Goal: Check status

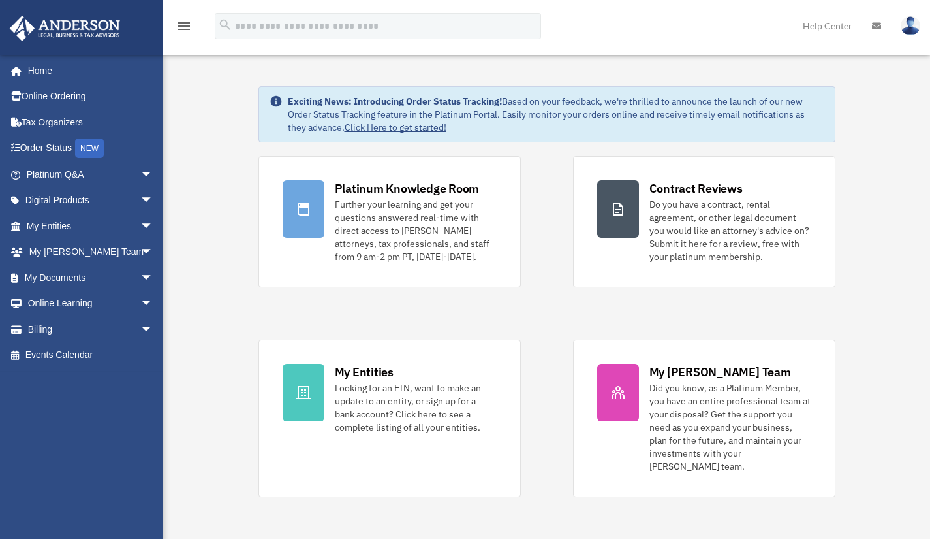
click at [140, 175] on span "arrow_drop_down" at bounding box center [153, 174] width 26 height 27
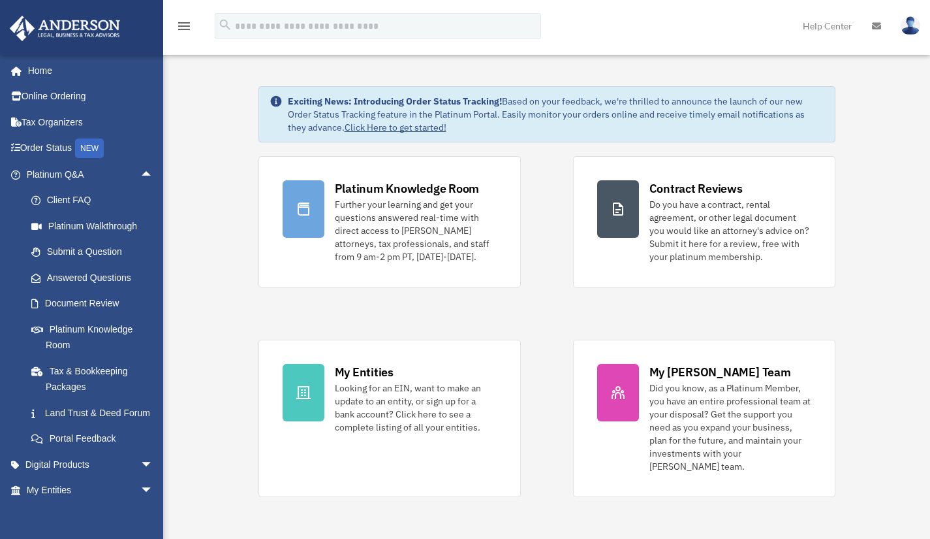
click at [121, 280] on link "Answered Questions" at bounding box center [95, 277] width 155 height 26
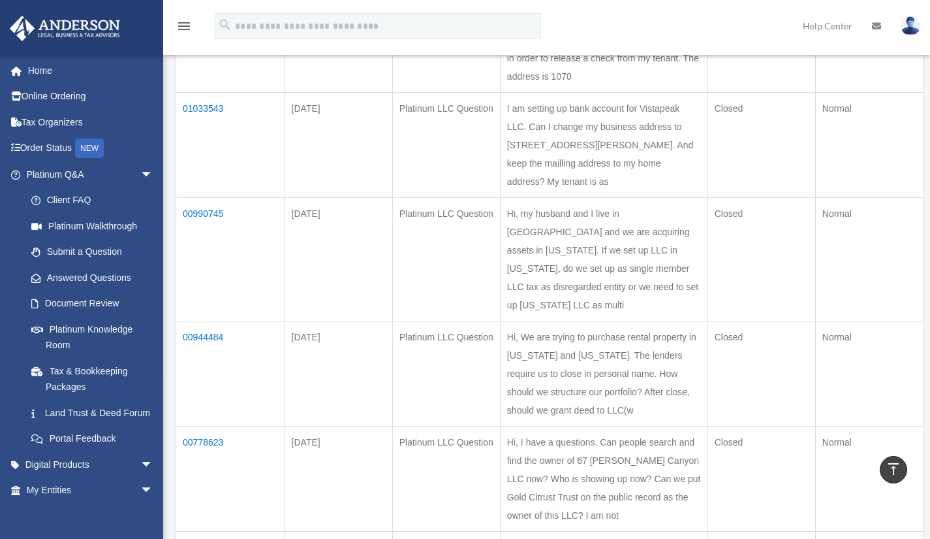
scroll to position [258, 0]
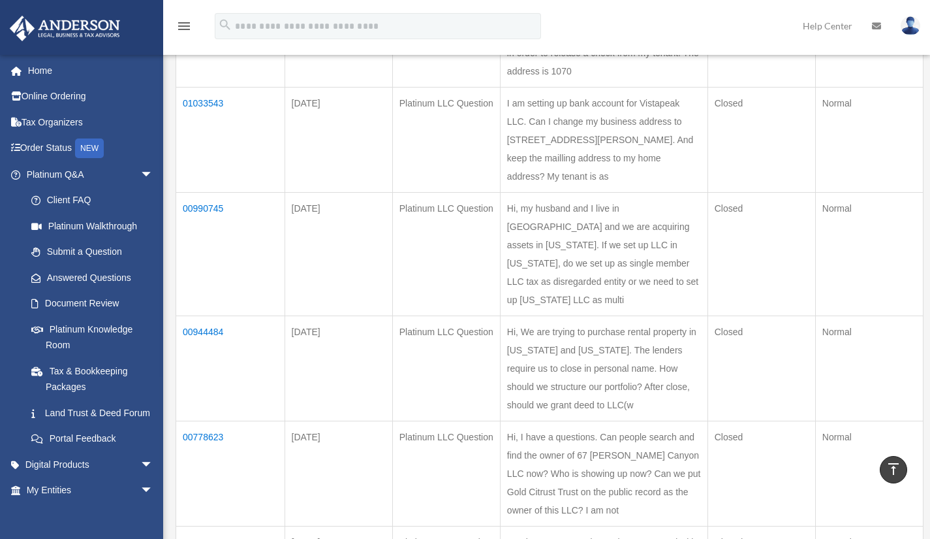
click at [208, 135] on td "01033543" at bounding box center [230, 139] width 109 height 105
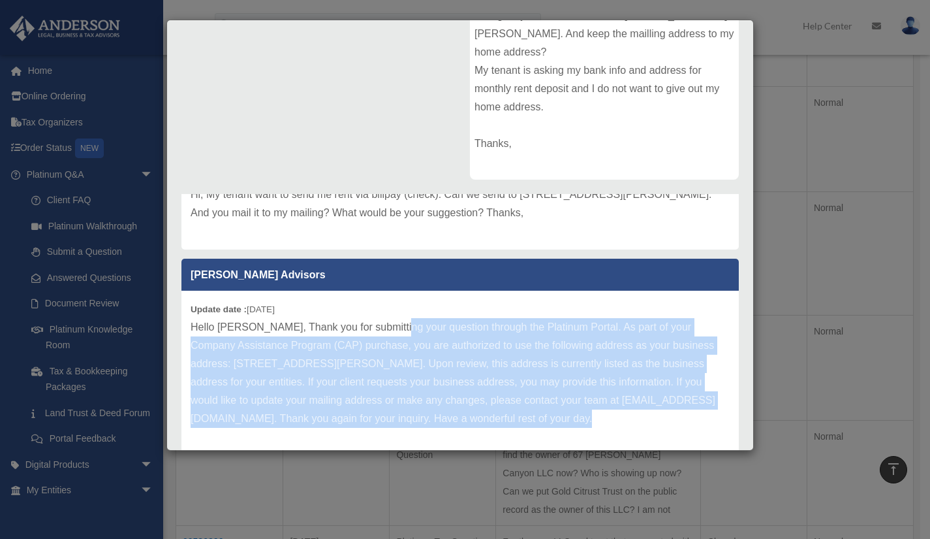
scroll to position [269, 0]
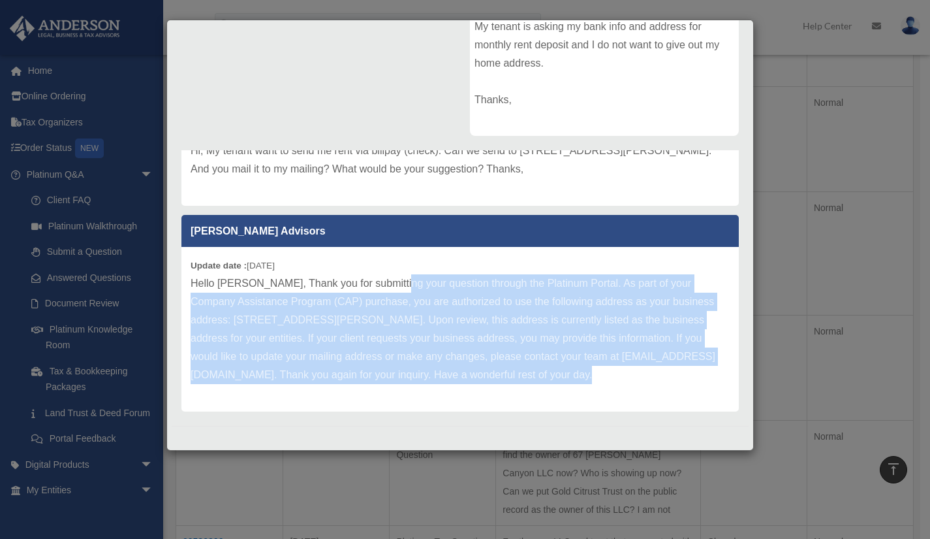
drag, startPoint x: 390, startPoint y: 331, endPoint x: 396, endPoint y: 515, distance: 184.2
click at [396, 515] on div "Case Detail × Platinum LLC Question Case Number 01033543 Created Date July 7, 2…" at bounding box center [465, 269] width 930 height 539
click at [436, 358] on p "Hello Xiang, Thank you for submitting your question through the Platinum Portal…" at bounding box center [460, 329] width 539 height 110
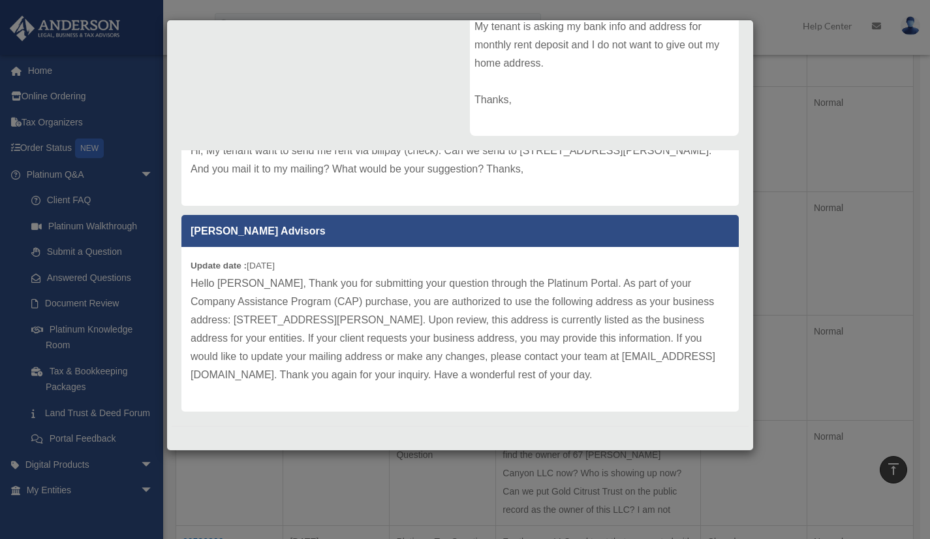
click at [425, 466] on div "Case Detail × Platinum LLC Question Case Number 01033543 Created Date July 7, 2…" at bounding box center [465, 269] width 930 height 539
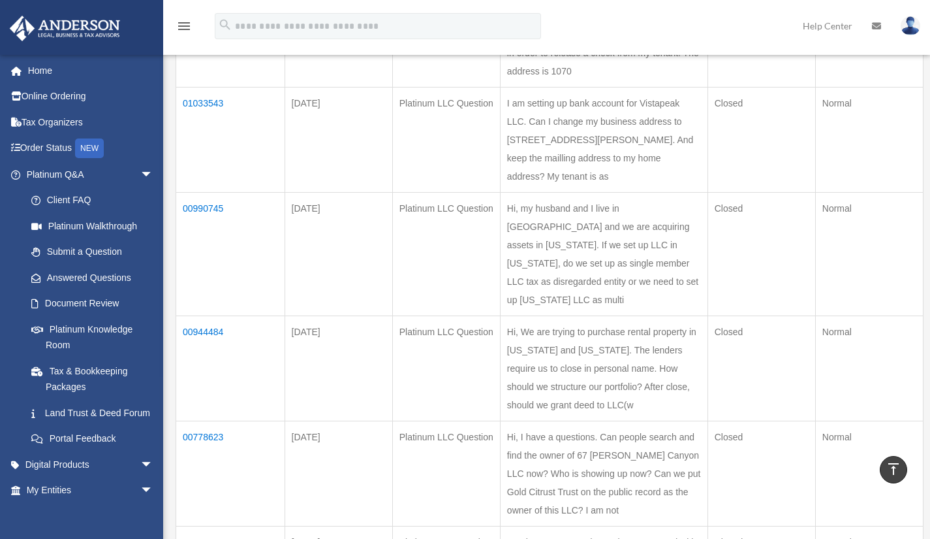
click at [728, 192] on td "Closed" at bounding box center [762, 139] width 108 height 105
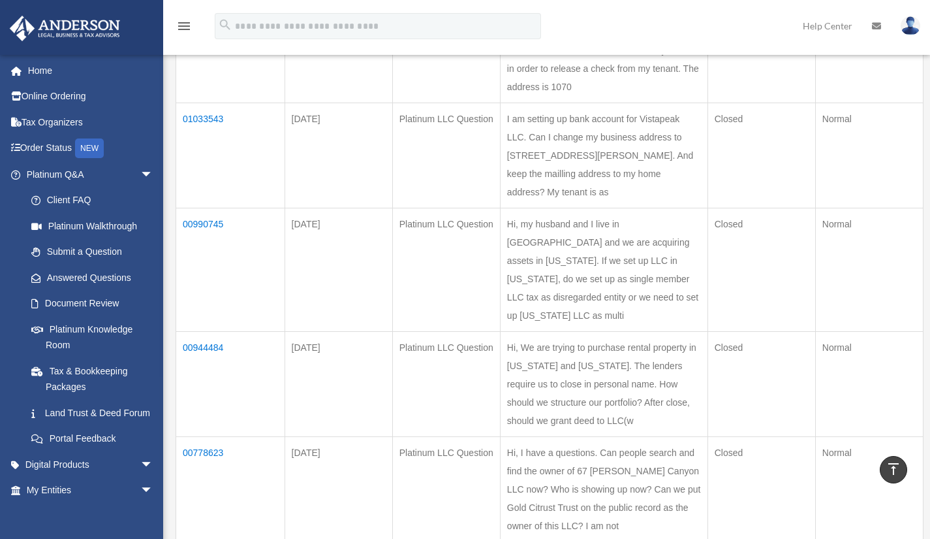
scroll to position [0, 0]
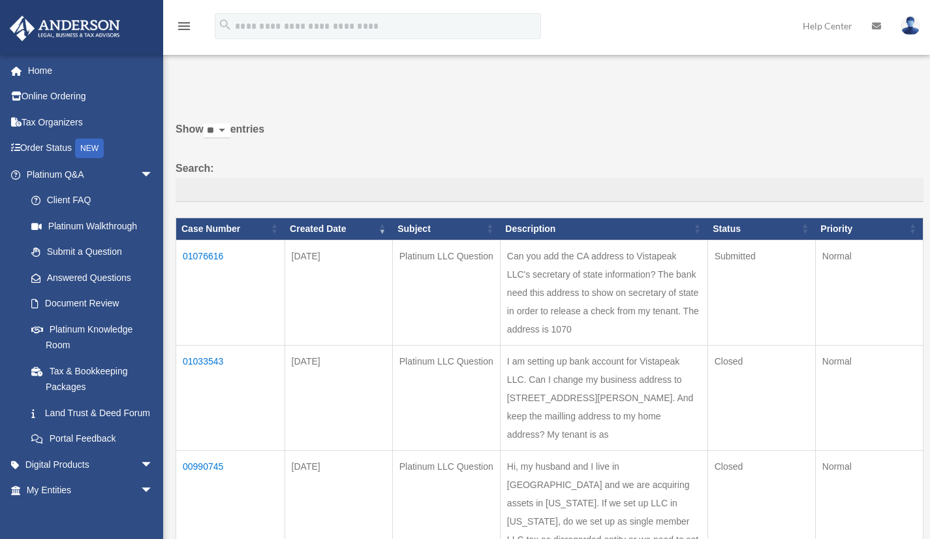
click at [142, 174] on span "arrow_drop_down" at bounding box center [153, 174] width 26 height 27
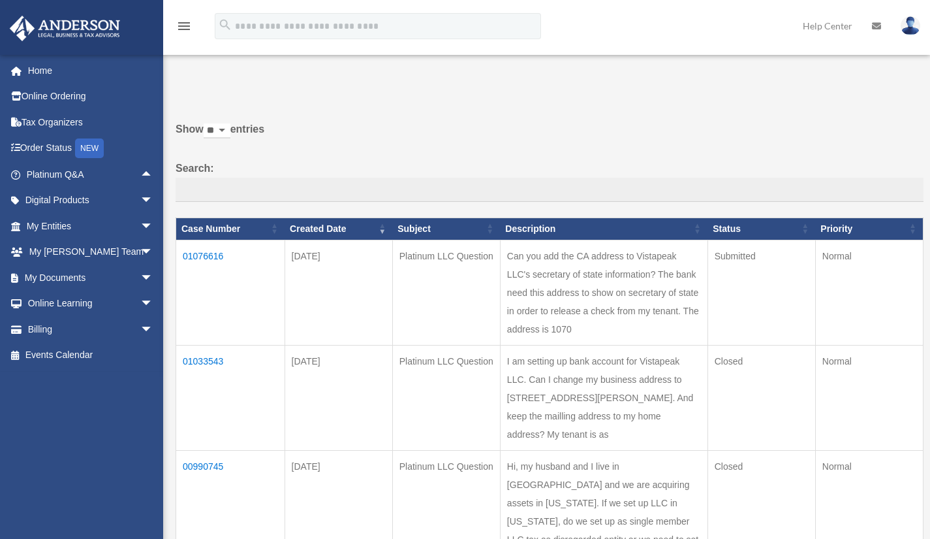
click at [140, 248] on span "arrow_drop_down" at bounding box center [153, 252] width 26 height 27
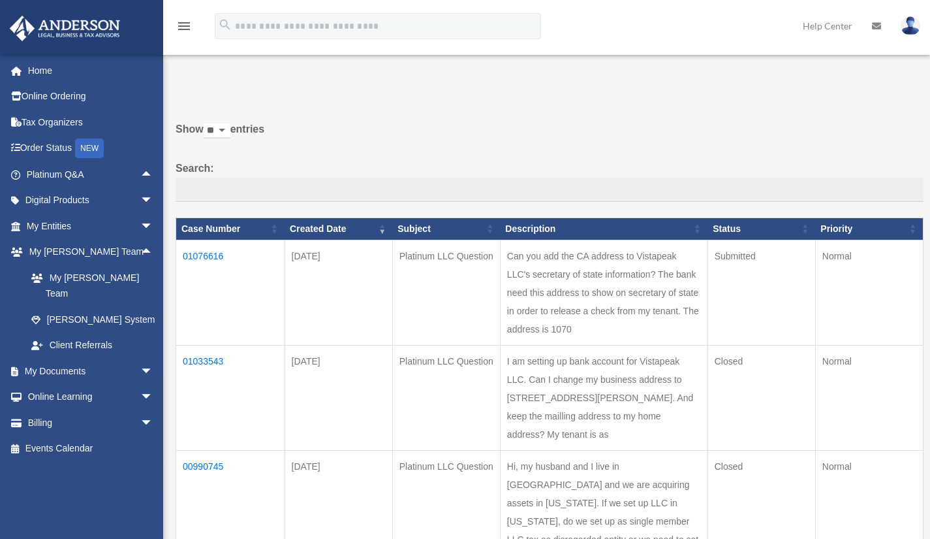
click at [140, 248] on span "arrow_drop_up" at bounding box center [153, 252] width 26 height 27
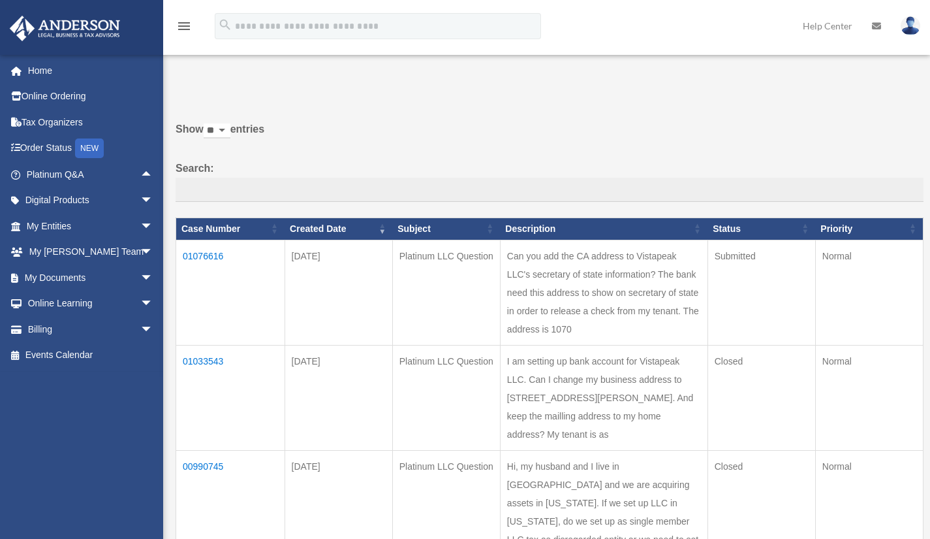
click at [140, 223] on span "arrow_drop_down" at bounding box center [153, 226] width 26 height 27
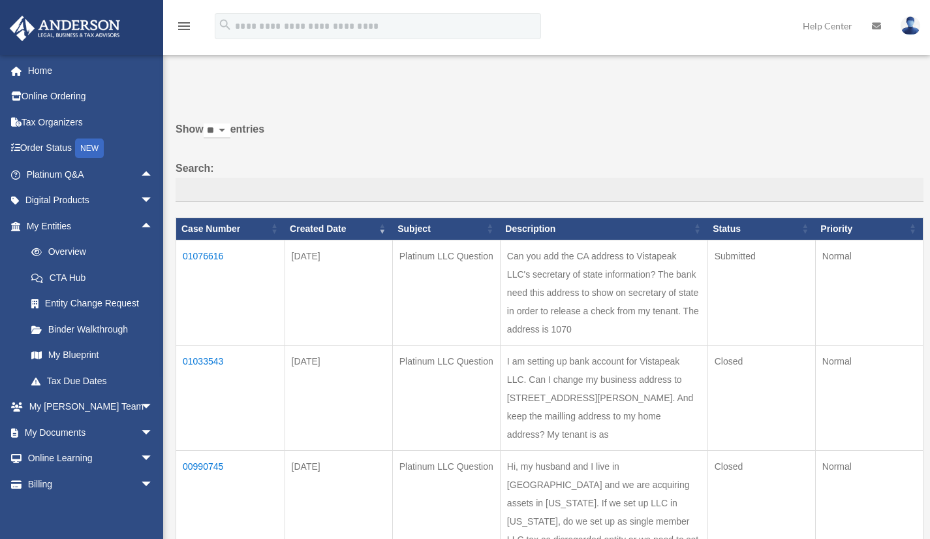
click at [89, 355] on link "My Blueprint" at bounding box center [95, 355] width 155 height 26
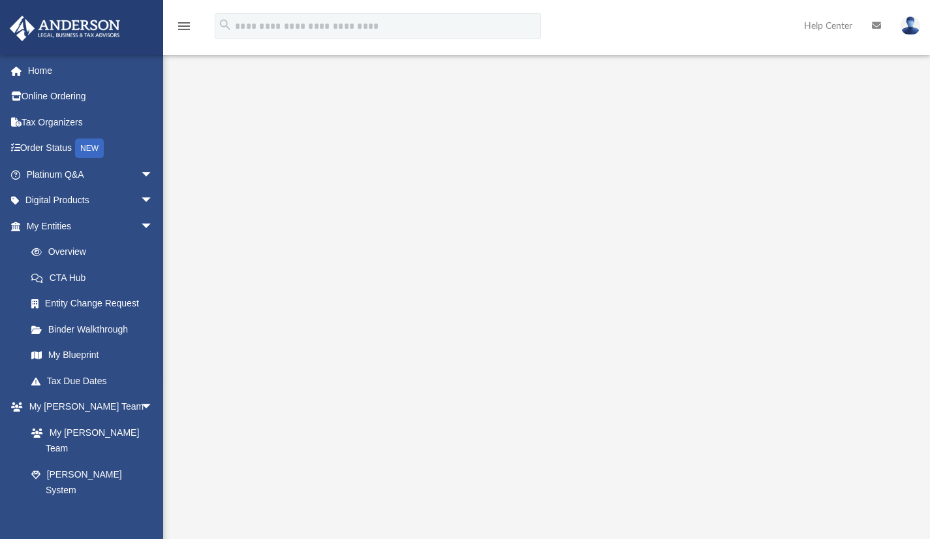
click at [140, 233] on span "arrow_drop_down" at bounding box center [153, 226] width 26 height 27
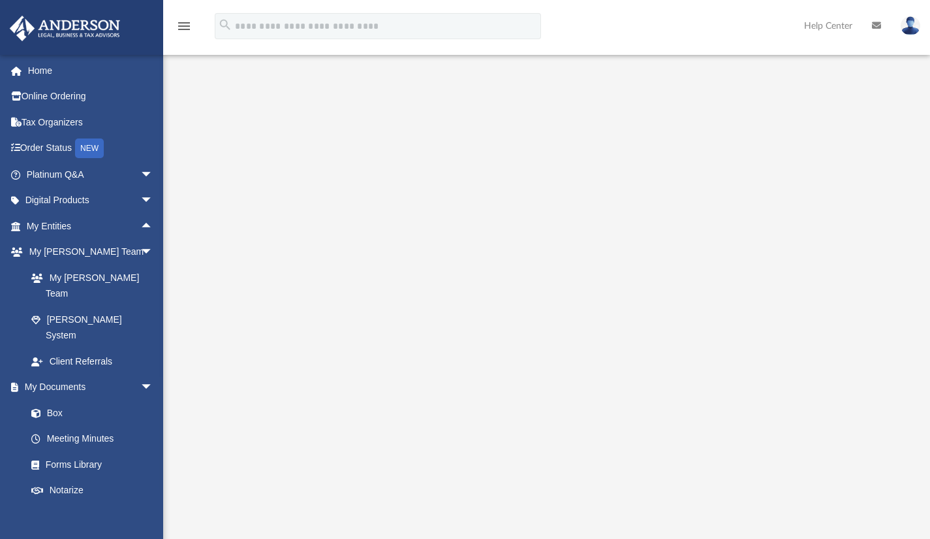
click at [95, 426] on link "Meeting Minutes" at bounding box center [92, 439] width 148 height 26
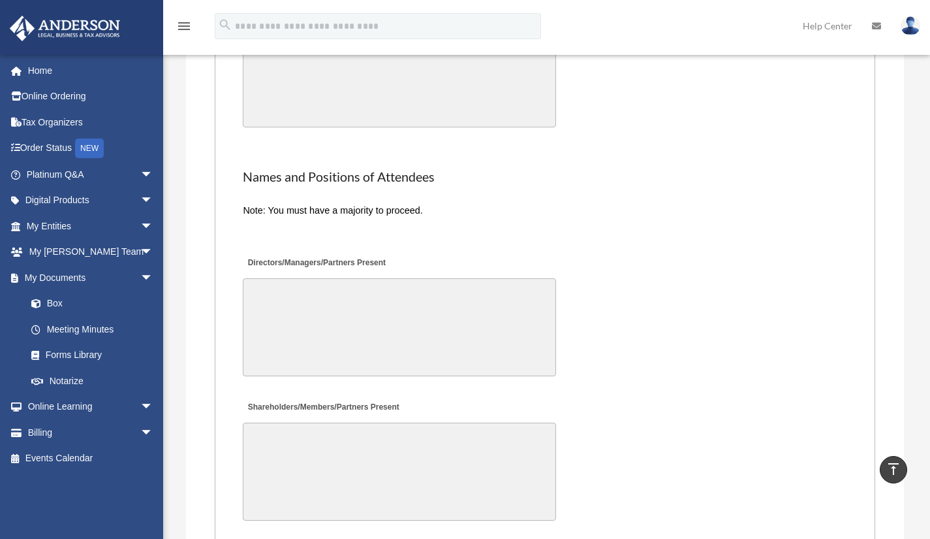
scroll to position [2648, 0]
